Goal: Navigation & Orientation: Find specific page/section

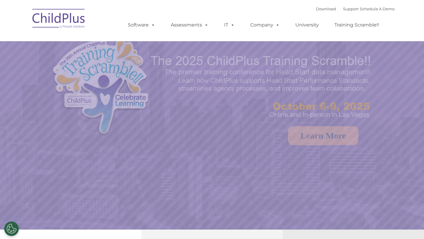
select select "MEDIUM"
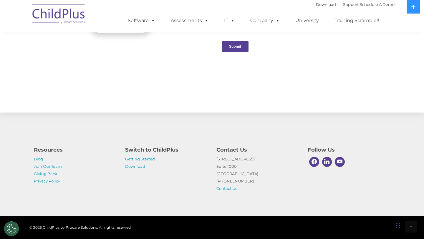
scroll to position [632, 0]
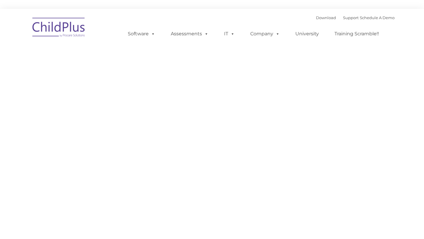
type input ""
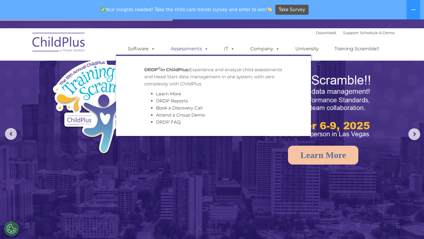
click at [197, 45] on link "Assessments" at bounding box center [190, 49] width 50 height 12
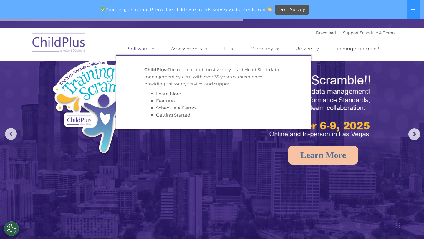
click at [144, 51] on link "Software" at bounding box center [141, 49] width 39 height 12
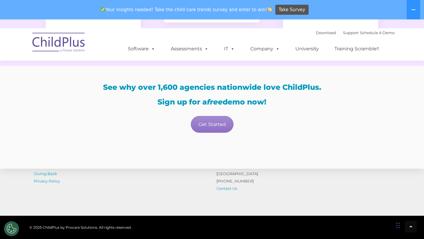
scroll to position [1164, 0]
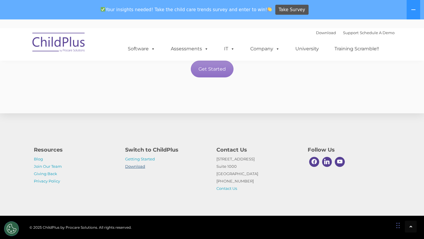
click at [140, 164] on link "Download" at bounding box center [135, 166] width 20 height 5
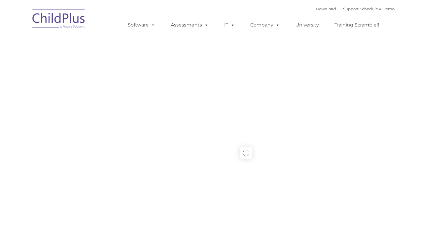
type input ""
